Goal: Register for event/course

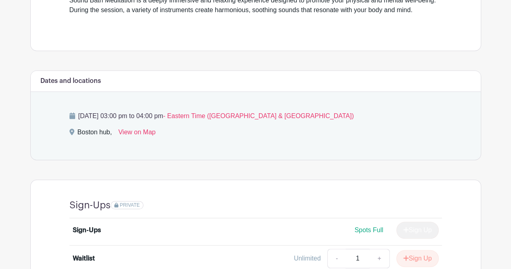
scroll to position [323, 0]
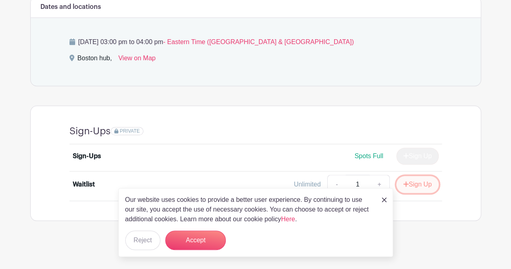
click at [407, 186] on button "Sign Up" at bounding box center [417, 184] width 42 height 17
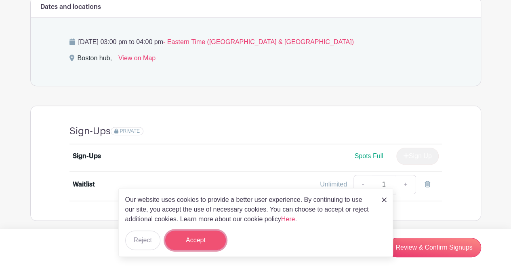
click at [211, 238] on button "Accept" at bounding box center [195, 239] width 61 height 19
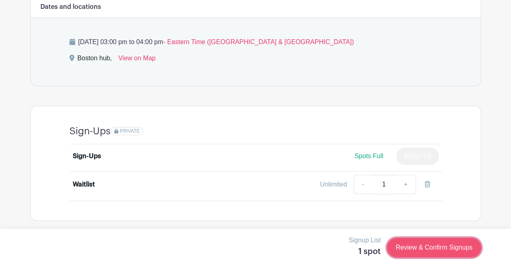
click at [438, 251] on link "Review & Confirm Signups" at bounding box center [434, 247] width 94 height 19
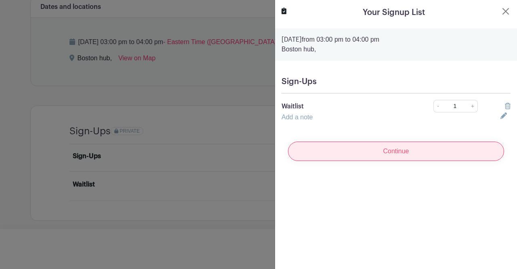
click at [436, 144] on input "Continue" at bounding box center [396, 150] width 216 height 19
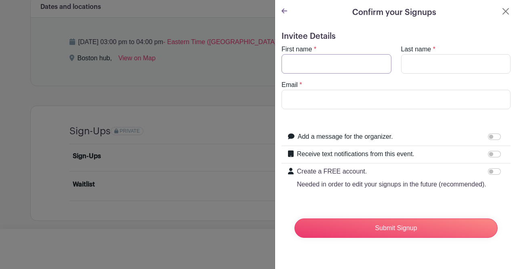
click at [331, 69] on input "First name" at bounding box center [337, 63] width 110 height 19
type input "Caitlin"
type input "[PERSON_NAME]"
click at [317, 97] on input "Email" at bounding box center [396, 99] width 229 height 19
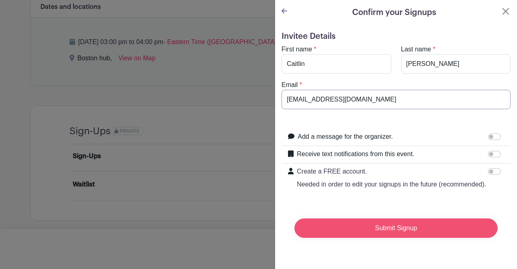
type input "[EMAIL_ADDRESS][DOMAIN_NAME]"
click at [358, 238] on input "Submit Signup" at bounding box center [396, 227] width 203 height 19
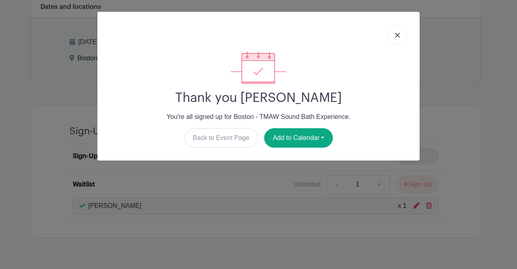
click at [394, 38] on link at bounding box center [397, 35] width 19 height 20
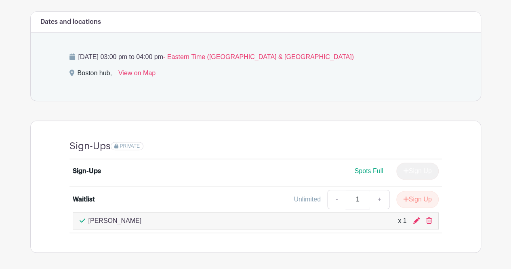
scroll to position [307, 0]
